Goal: Task Accomplishment & Management: Complete application form

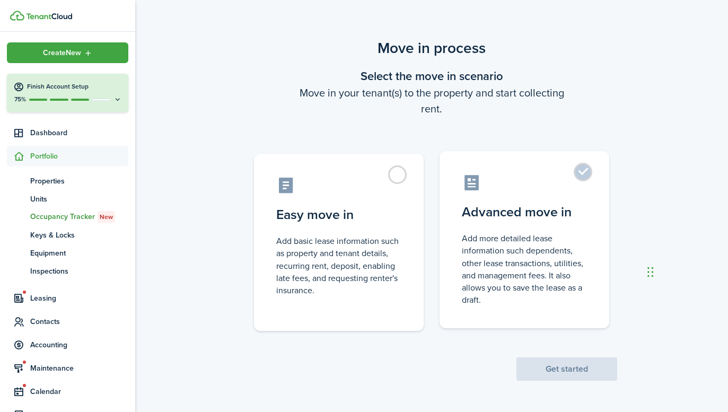
click at [583, 178] on label "Advanced move in Add more detailed lease information such dependents, other lea…" at bounding box center [525, 239] width 170 height 177
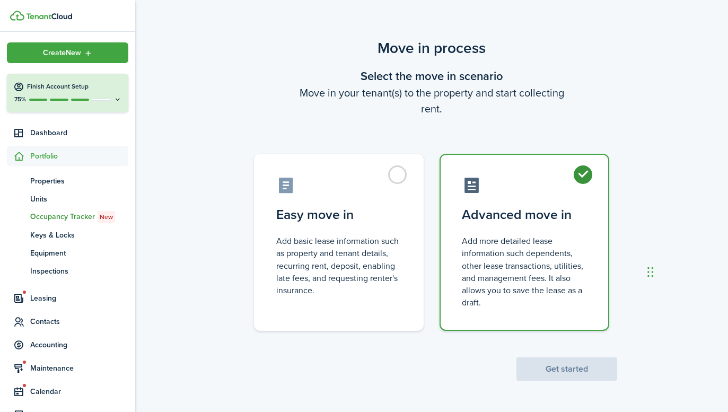
radio input "true"
click at [577, 375] on button "Get started" at bounding box center [566, 368] width 101 height 23
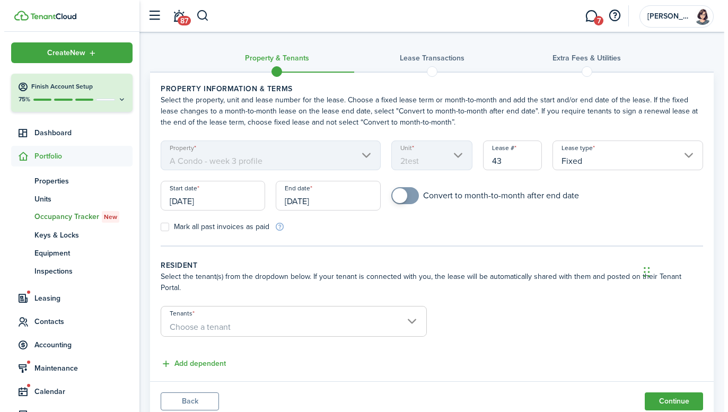
scroll to position [27, 0]
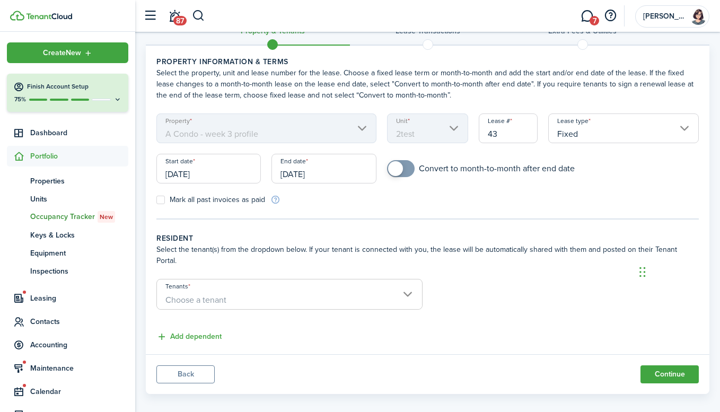
click at [213, 294] on span "Choose a tenant" at bounding box center [195, 300] width 61 height 12
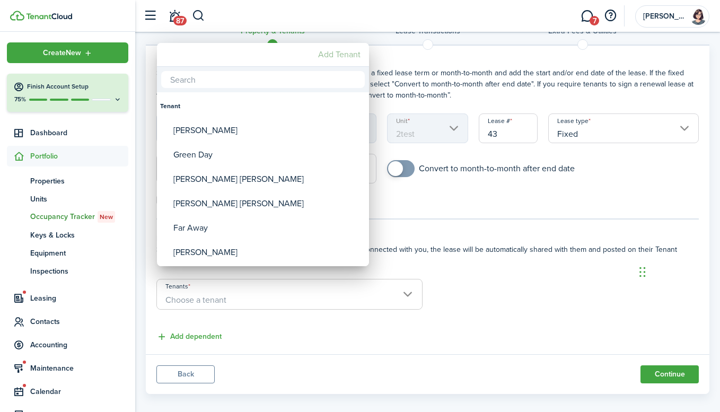
click at [344, 57] on mbsc-button "Add Tenant" at bounding box center [339, 54] width 51 height 19
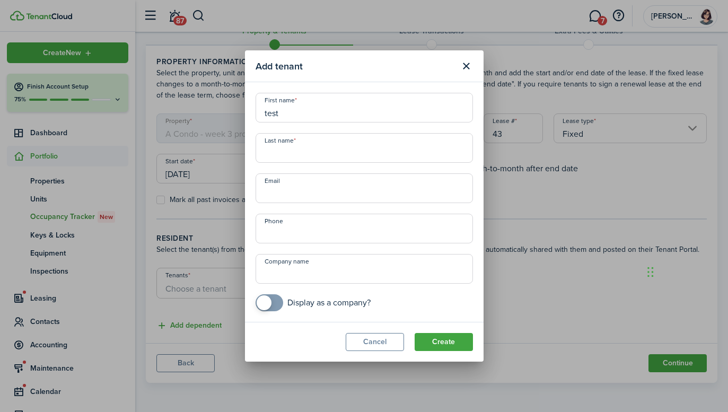
click at [326, 108] on input "test" at bounding box center [364, 108] width 217 height 30
type input "t"
drag, startPoint x: 293, startPoint y: 113, endPoint x: 219, endPoint y: 114, distance: 74.2
click at [219, 114] on div "Add tenant First name test Last name Email Phone Company name Display as a comp…" at bounding box center [364, 206] width 728 height 412
type input "movein"
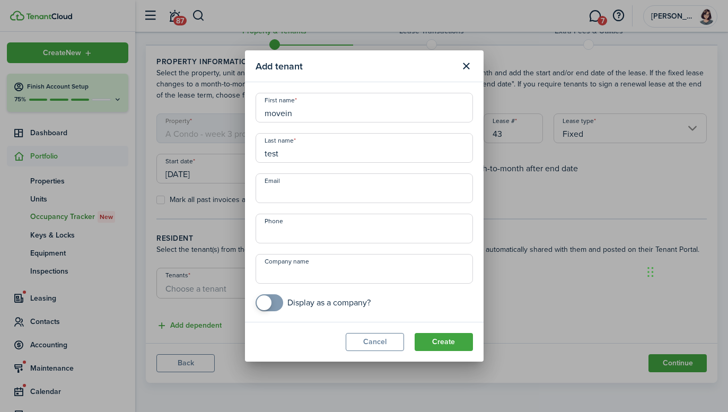
type input "test"
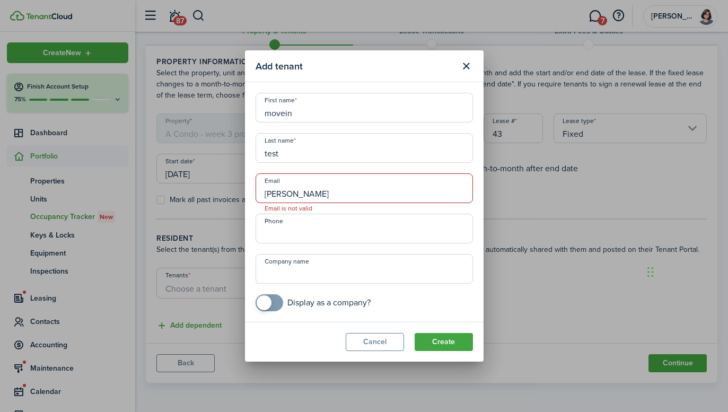
type input "[PERSON_NAME]."
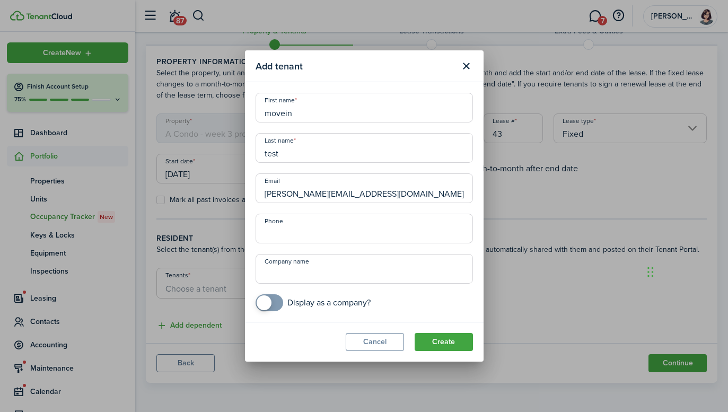
click at [345, 193] on input "[PERSON_NAME][EMAIL_ADDRESS][DOMAIN_NAME]" at bounding box center [364, 188] width 217 height 30
type input "[PERSON_NAME][EMAIL_ADDRESS][DOMAIN_NAME]"
click at [452, 340] on button "Create" at bounding box center [444, 342] width 58 height 18
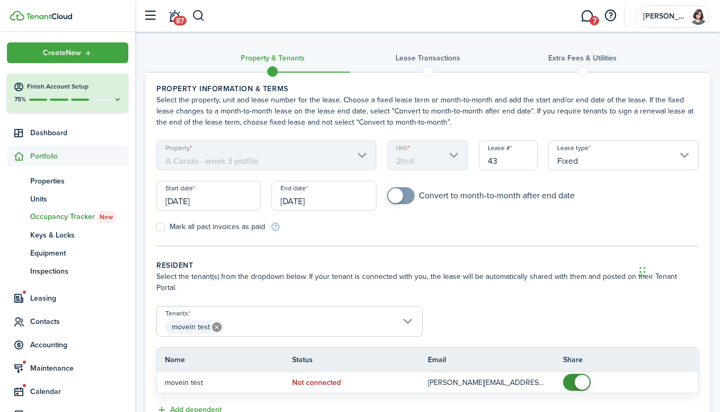
scroll to position [42, 0]
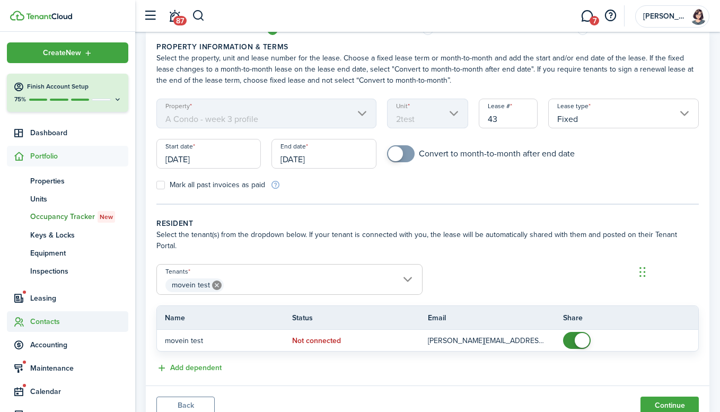
click at [57, 324] on span "Contacts" at bounding box center [79, 321] width 98 height 11
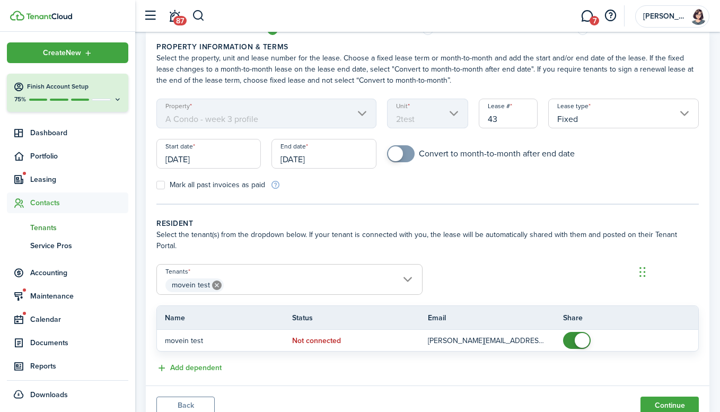
click at [49, 229] on span "Tenants" at bounding box center [79, 227] width 98 height 11
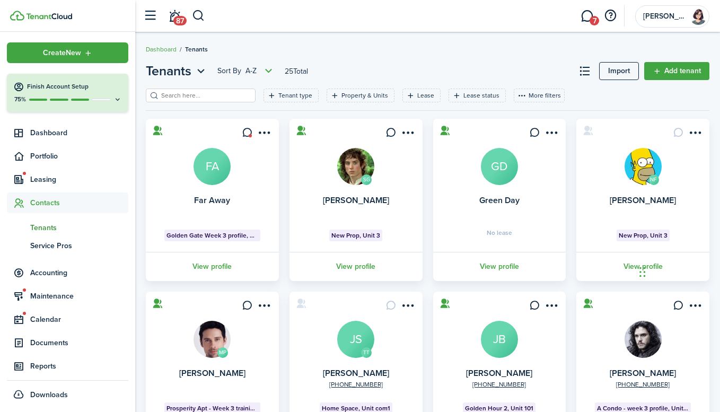
scroll to position [281, 0]
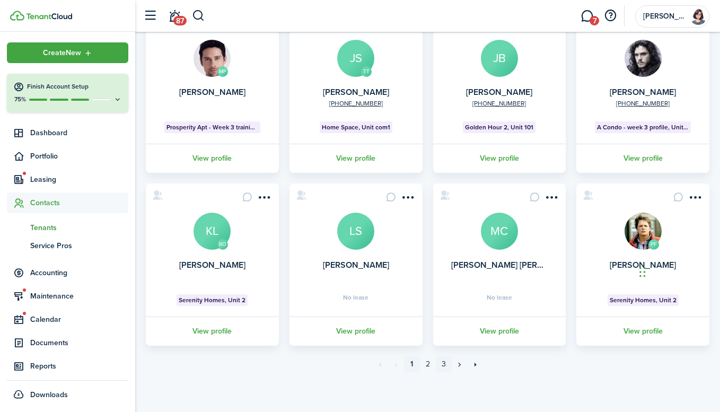
click at [443, 364] on link "3" at bounding box center [444, 364] width 16 height 16
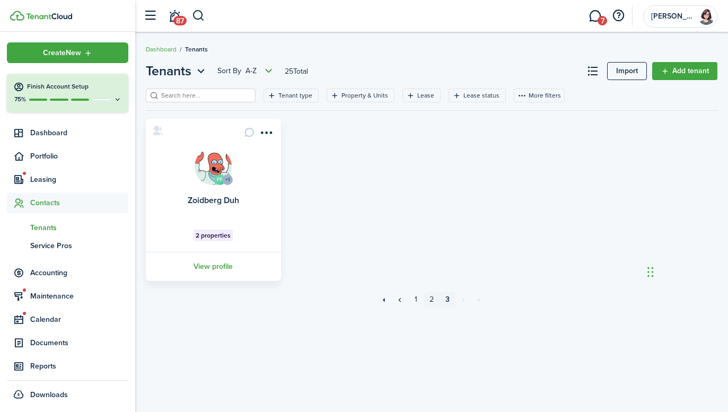
click at [429, 299] on link "2" at bounding box center [432, 300] width 16 height 16
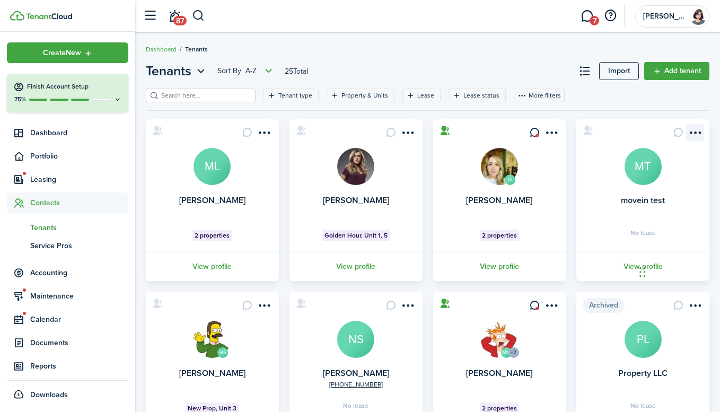
click at [696, 128] on menu-btn-icon "Open menu" at bounding box center [695, 133] width 18 height 18
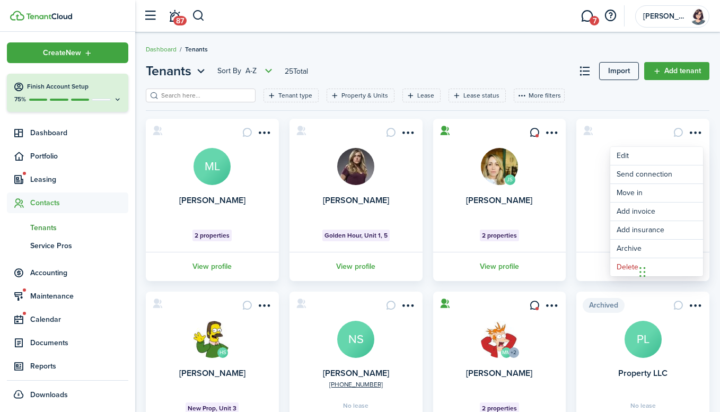
click at [529, 68] on header-page "Tenants Sort by A-Z 25 Total Import Add tenant" at bounding box center [428, 75] width 564 height 27
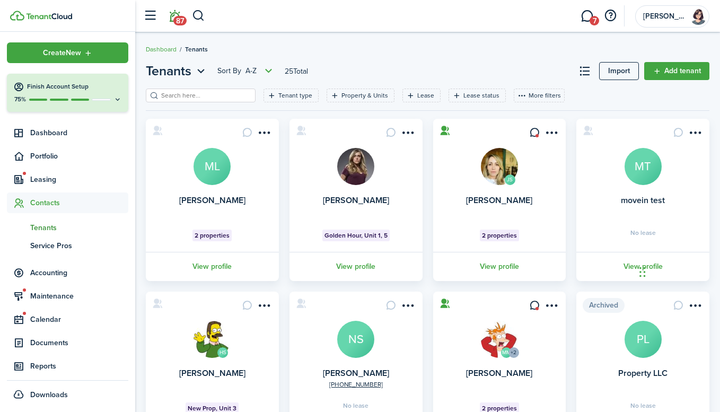
click at [176, 16] on span "87" at bounding box center [179, 21] width 13 height 10
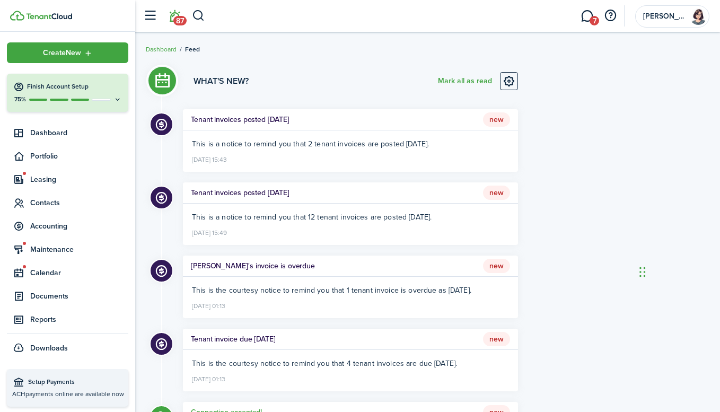
click at [443, 129] on div "Tenant invoices posted [DATE] New" at bounding box center [350, 119] width 335 height 21
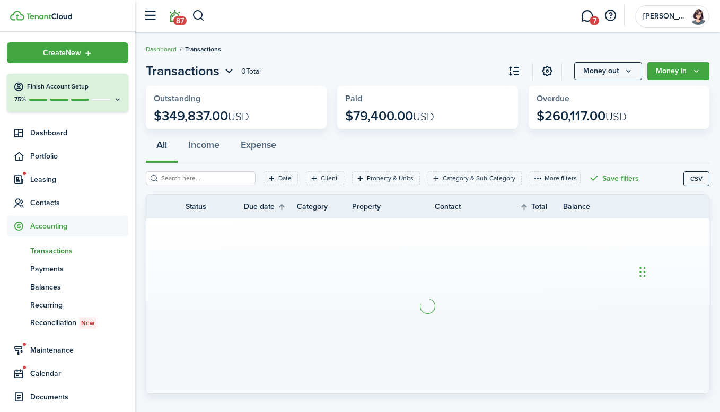
click at [173, 20] on span "87" at bounding box center [179, 21] width 13 height 10
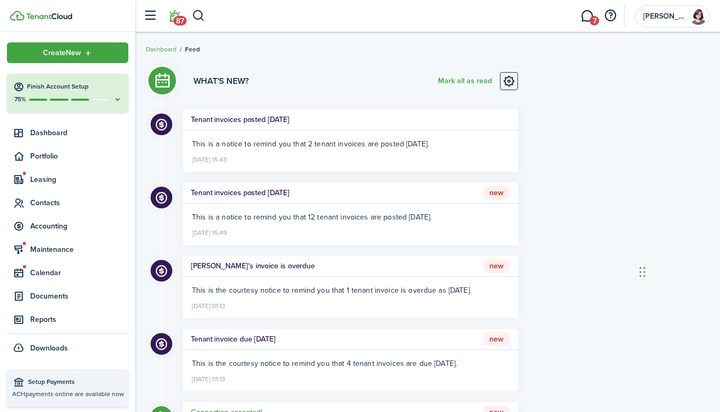
click at [155, 129] on icon at bounding box center [161, 125] width 14 height 14
drag, startPoint x: 203, startPoint y: 120, endPoint x: 301, endPoint y: 123, distance: 98.1
click at [301, 123] on div "Tenant invoices posted [DATE]" at bounding box center [350, 119] width 335 height 21
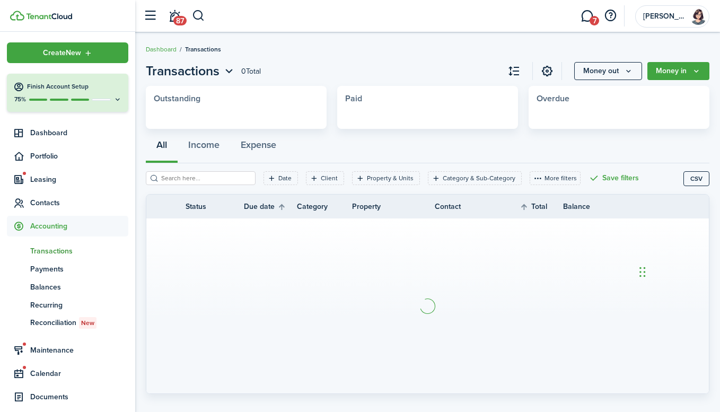
click at [301, 123] on widget-stats-description at bounding box center [236, 116] width 165 height 15
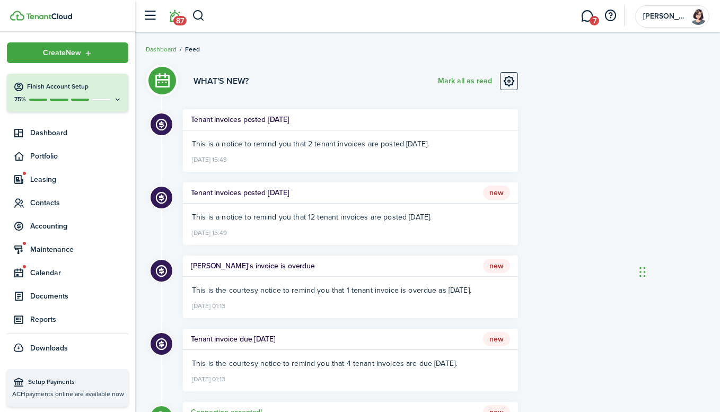
drag, startPoint x: 476, startPoint y: 127, endPoint x: 338, endPoint y: 129, distance: 137.9
click at [338, 129] on div "Tenant invoices posted [DATE]" at bounding box center [350, 119] width 335 height 21
click at [514, 80] on link at bounding box center [509, 81] width 18 height 18
drag, startPoint x: 503, startPoint y: 120, endPoint x: 387, endPoint y: 126, distance: 116.3
click at [387, 126] on div "Tenant invoices posted [DATE]" at bounding box center [350, 119] width 335 height 21
